Goal: Information Seeking & Learning: Learn about a topic

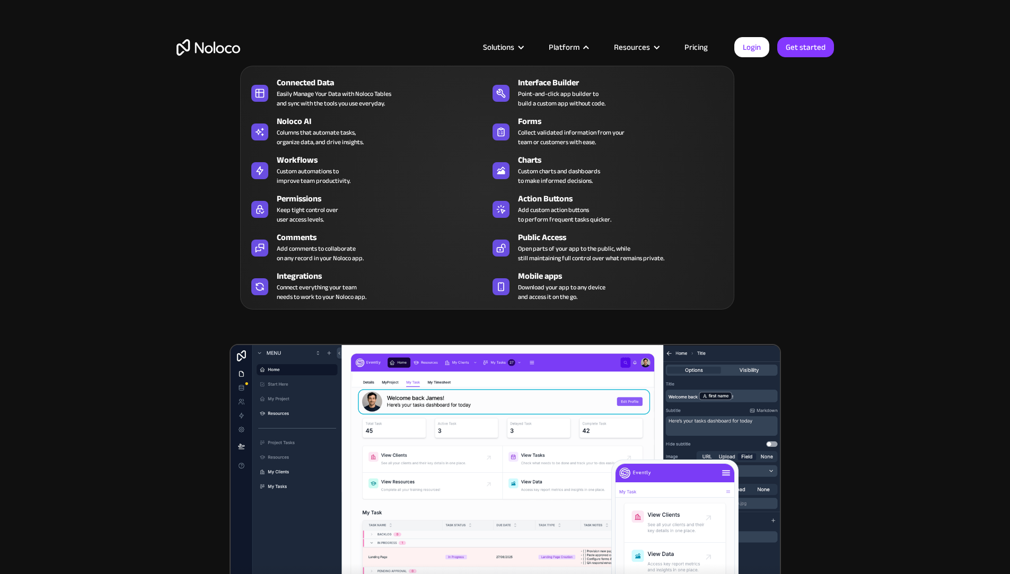
click at [572, 51] on nav "Connected Data Easily Manage Your Data with Noloco Tables and sync with the too…" at bounding box center [487, 180] width 494 height 259
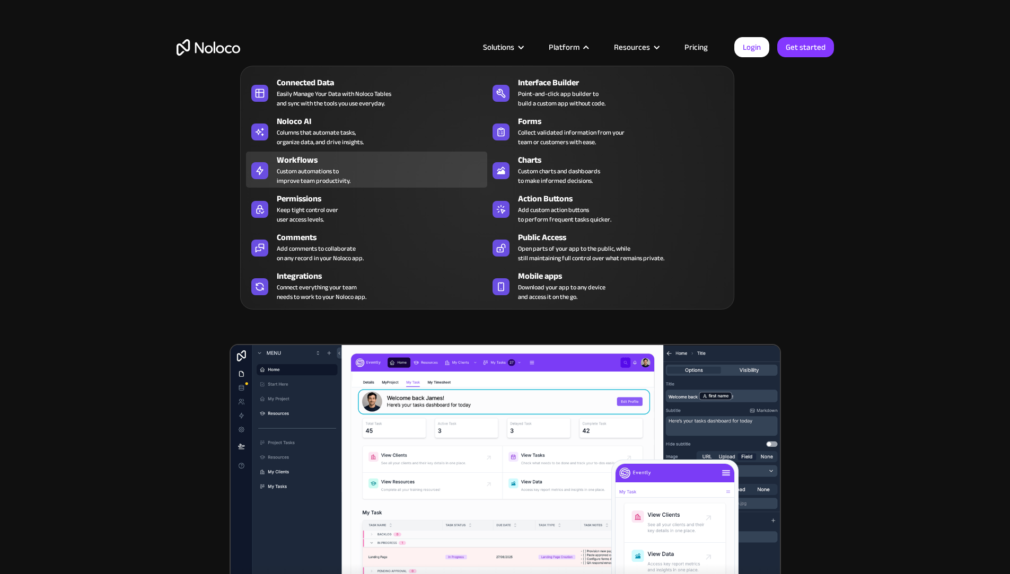
click at [302, 180] on div "Custom automations to improve team productivity." at bounding box center [314, 175] width 74 height 19
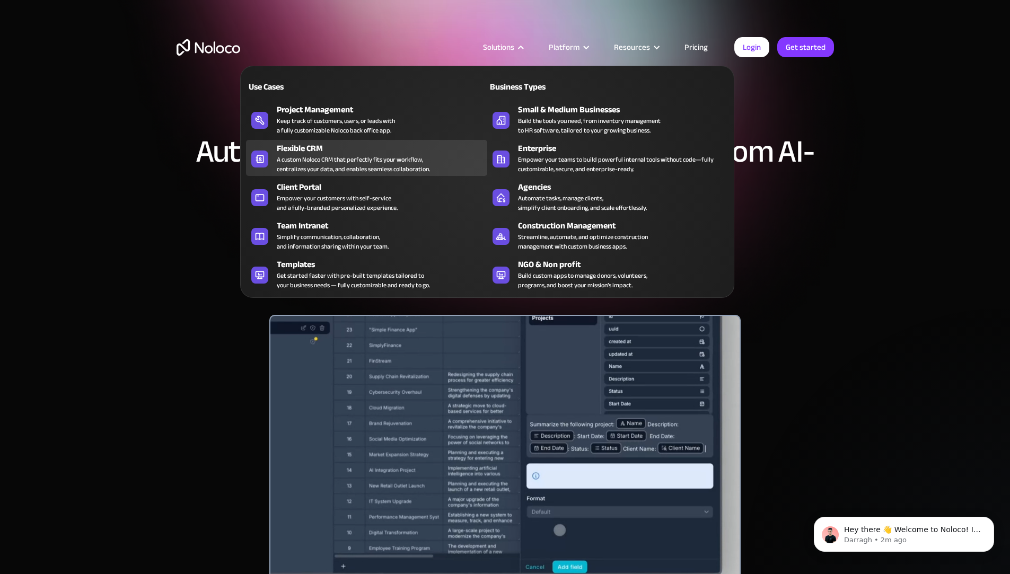
click at [330, 155] on div "Flexible CRM" at bounding box center [384, 148] width 215 height 13
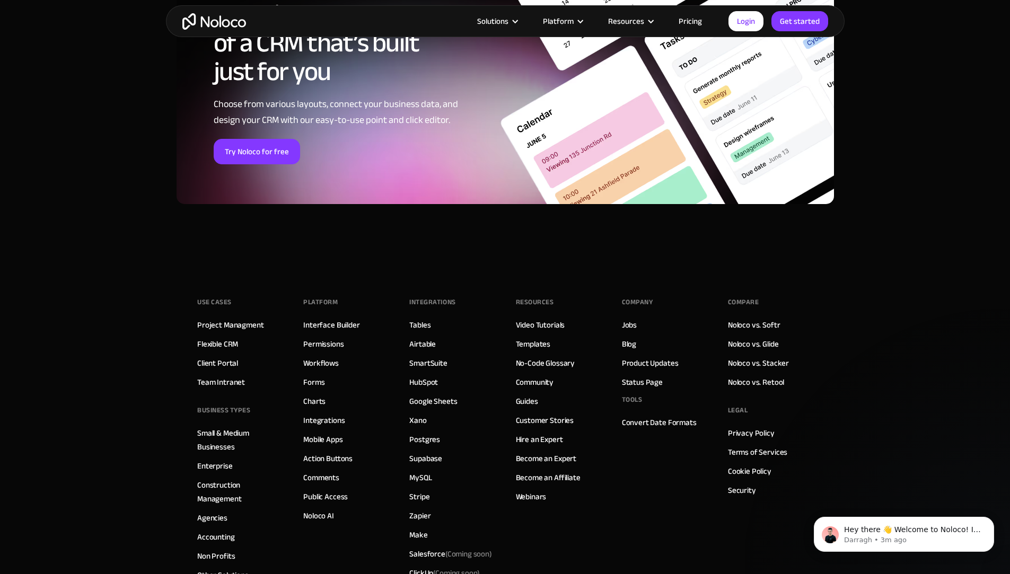
scroll to position [4295, 0]
